Goal: Use online tool/utility

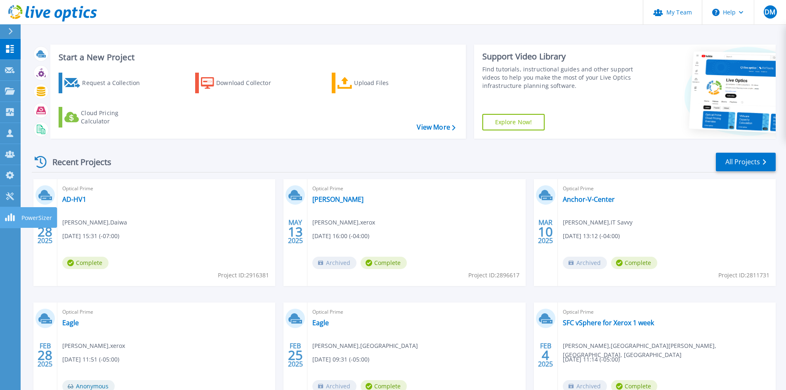
click at [15, 217] on link "PowerSizer PowerSizer" at bounding box center [10, 217] width 21 height 21
click at [16, 203] on link "Tools Tools" at bounding box center [10, 196] width 21 height 21
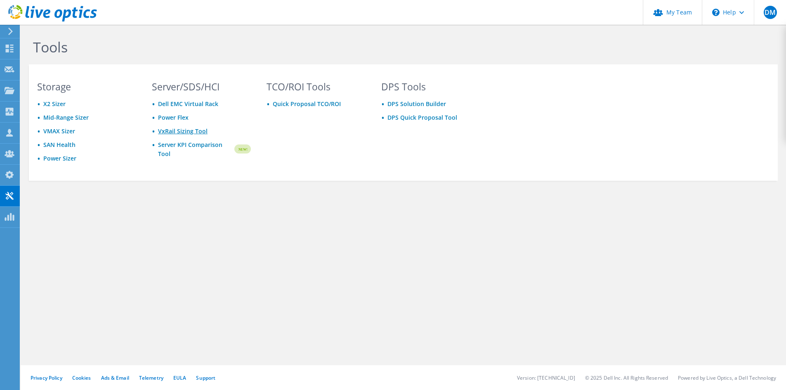
click at [178, 130] on link "VxRail Sizing Tool" at bounding box center [183, 131] width 50 height 8
